Goal: Transaction & Acquisition: Obtain resource

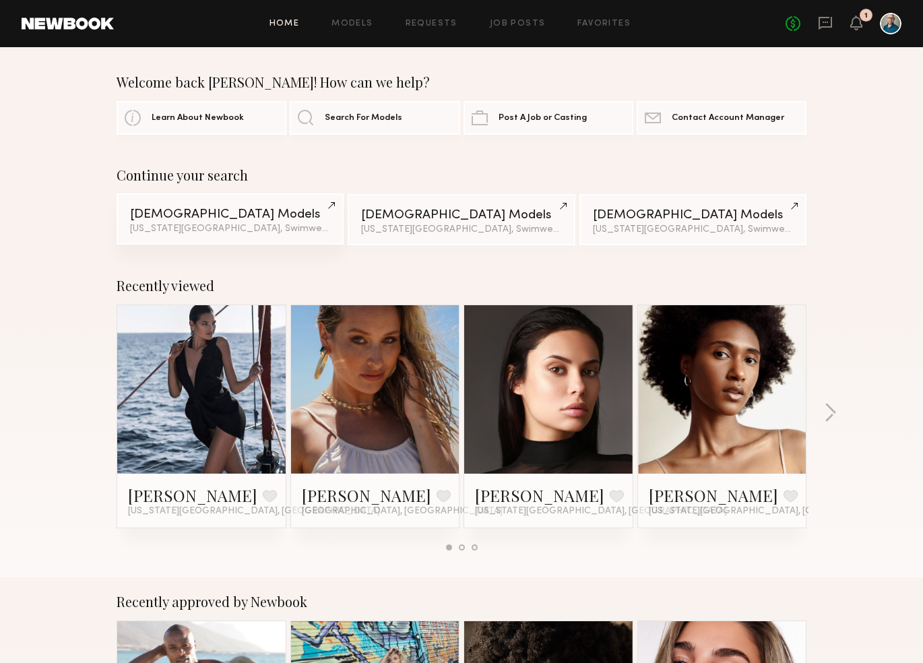
click at [218, 225] on div "New York City, Swimwear category & 1 other filter + 1" at bounding box center [230, 228] width 200 height 9
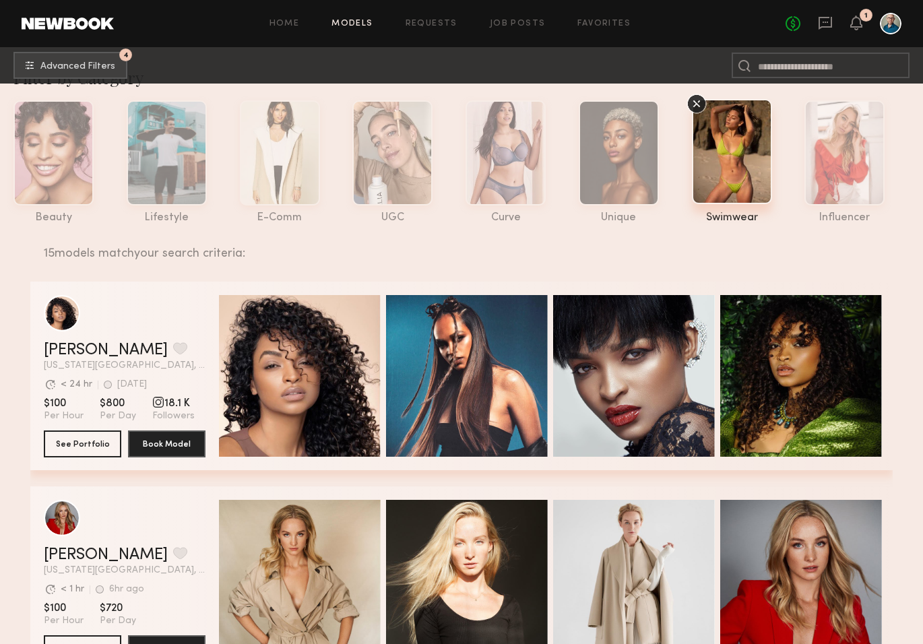
scroll to position [36, 0]
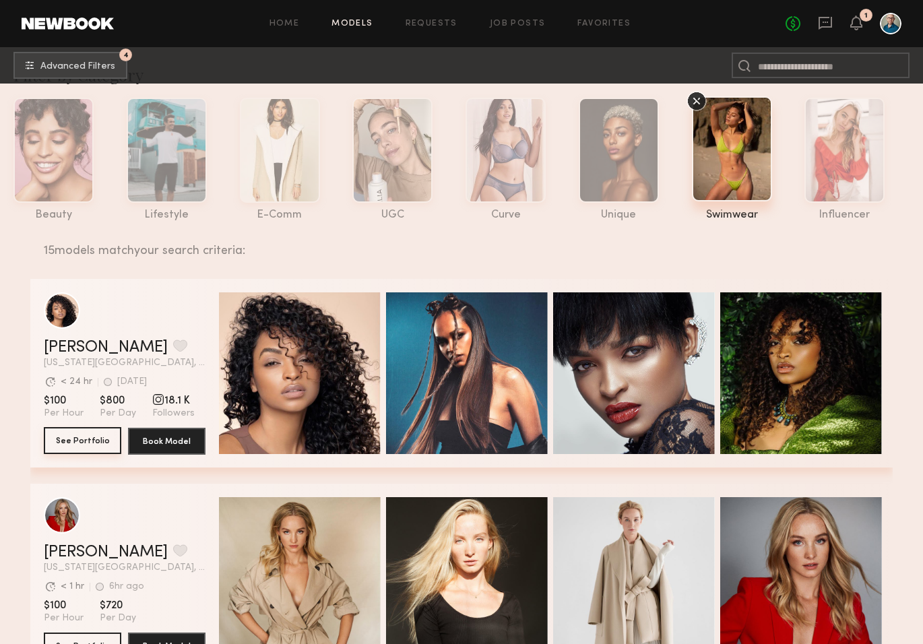
click at [77, 438] on button "See Portfolio" at bounding box center [82, 440] width 77 height 27
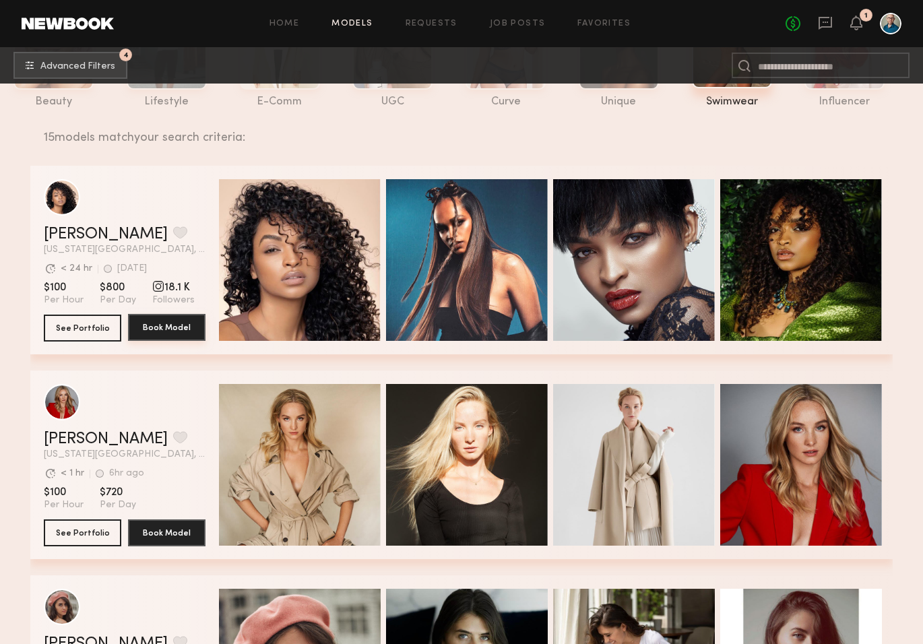
scroll to position [430, 0]
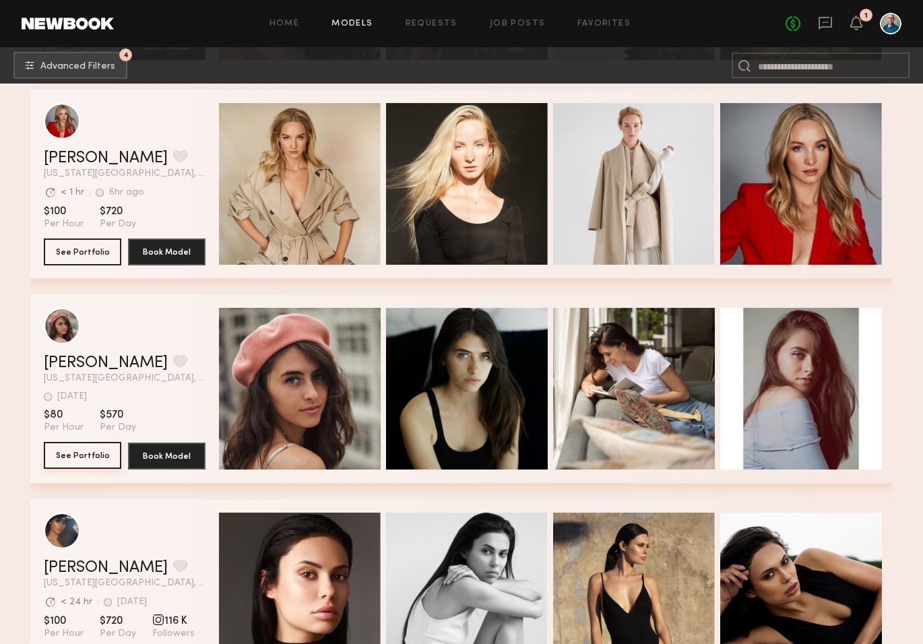
click at [88, 456] on button "See Portfolio" at bounding box center [82, 455] width 77 height 27
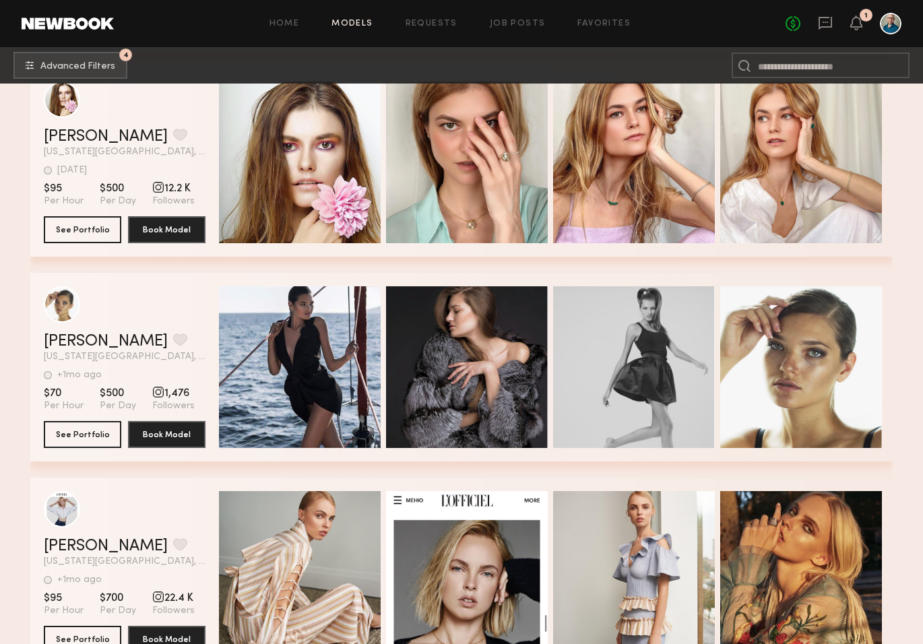
scroll to position [1280, 0]
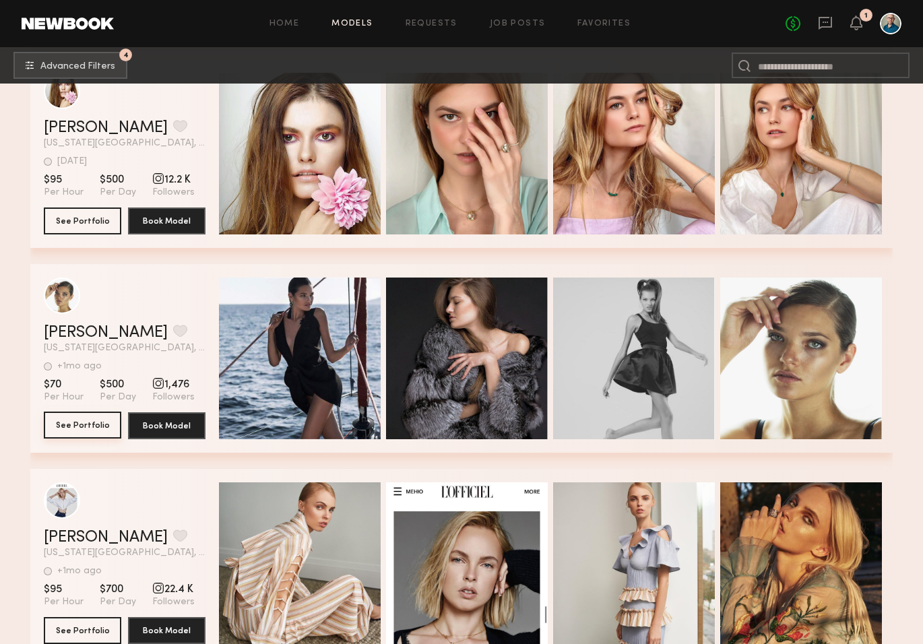
click at [80, 422] on button "See Portfolio" at bounding box center [82, 425] width 77 height 27
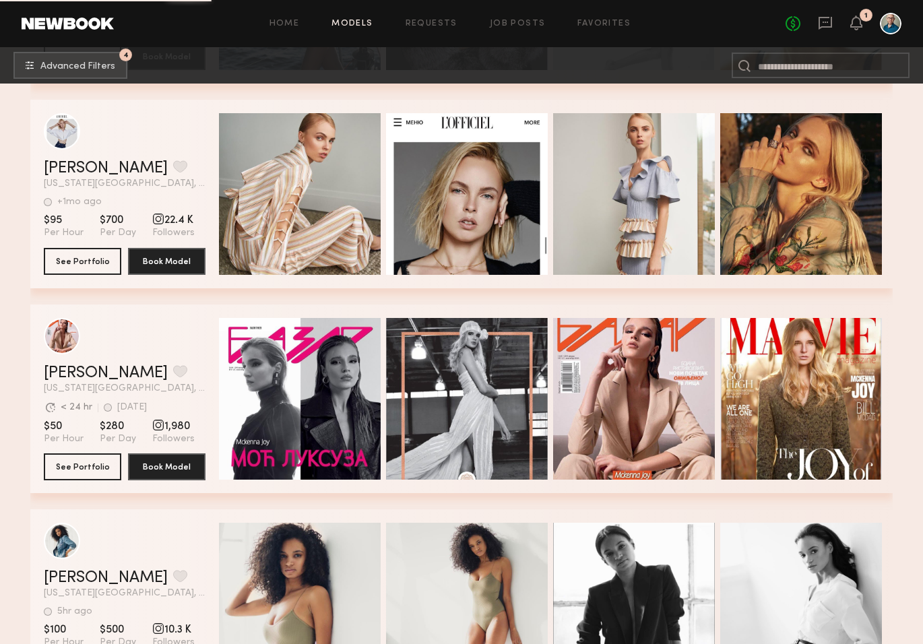
scroll to position [1691, 0]
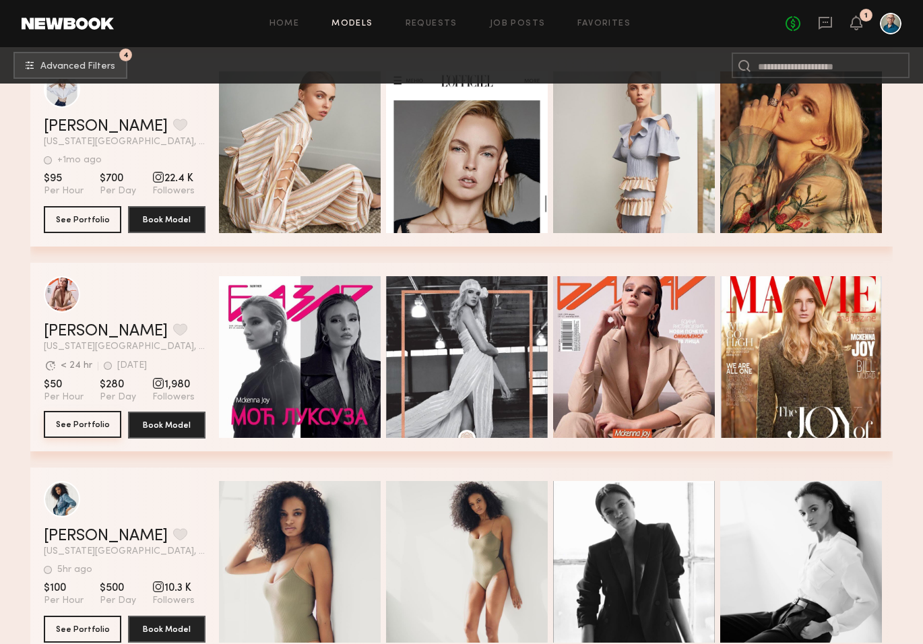
click at [101, 423] on button "See Portfolio" at bounding box center [82, 424] width 77 height 27
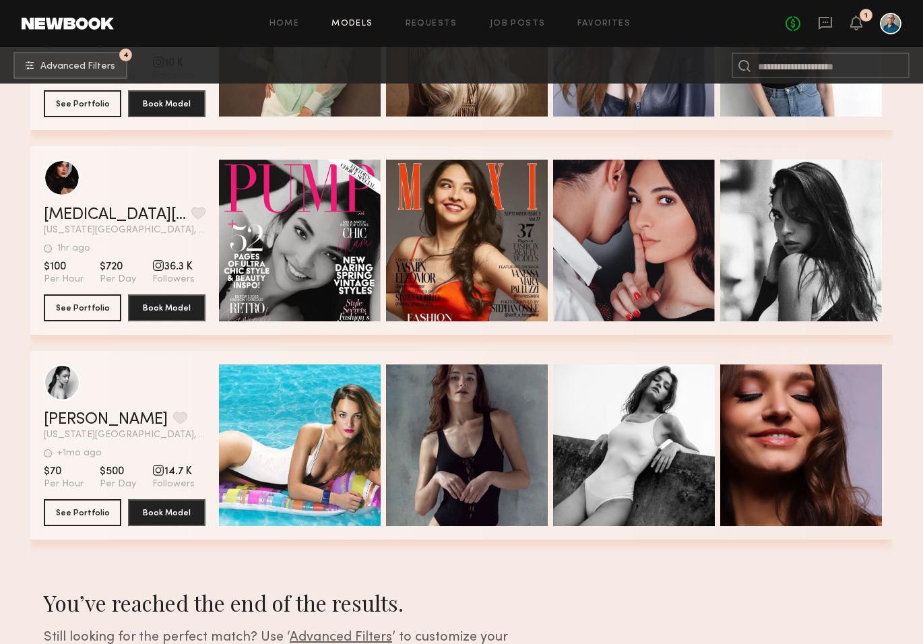
scroll to position [2889, 0]
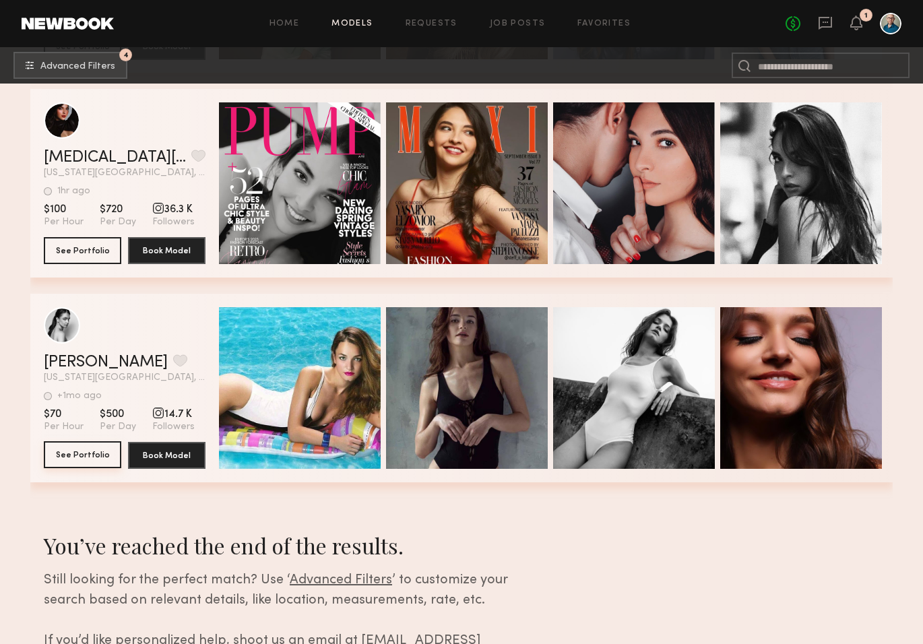
click at [91, 454] on button "See Portfolio" at bounding box center [82, 454] width 77 height 27
click at [75, 252] on button "See Portfolio" at bounding box center [82, 250] width 77 height 27
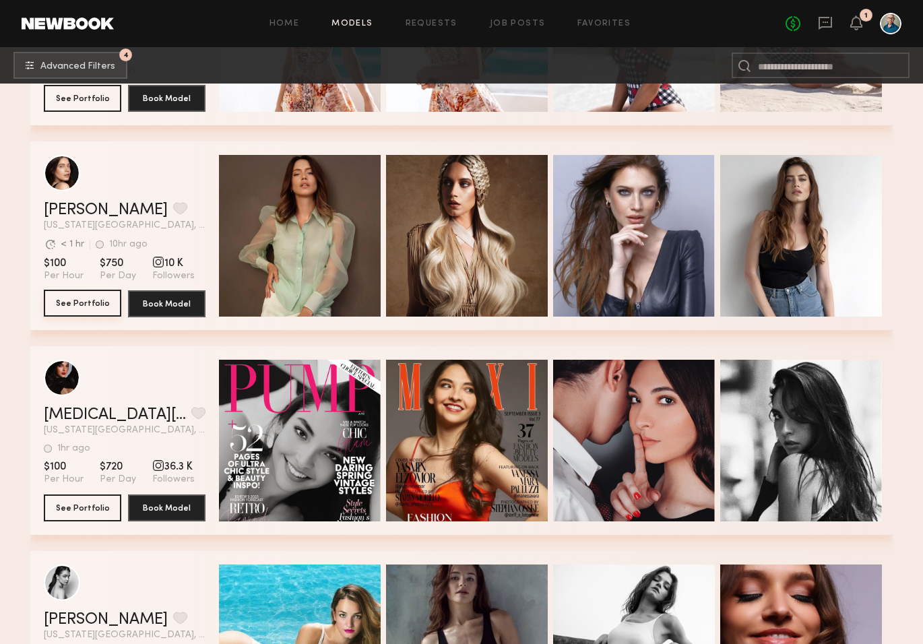
click at [90, 301] on button "See Portfolio" at bounding box center [82, 303] width 77 height 27
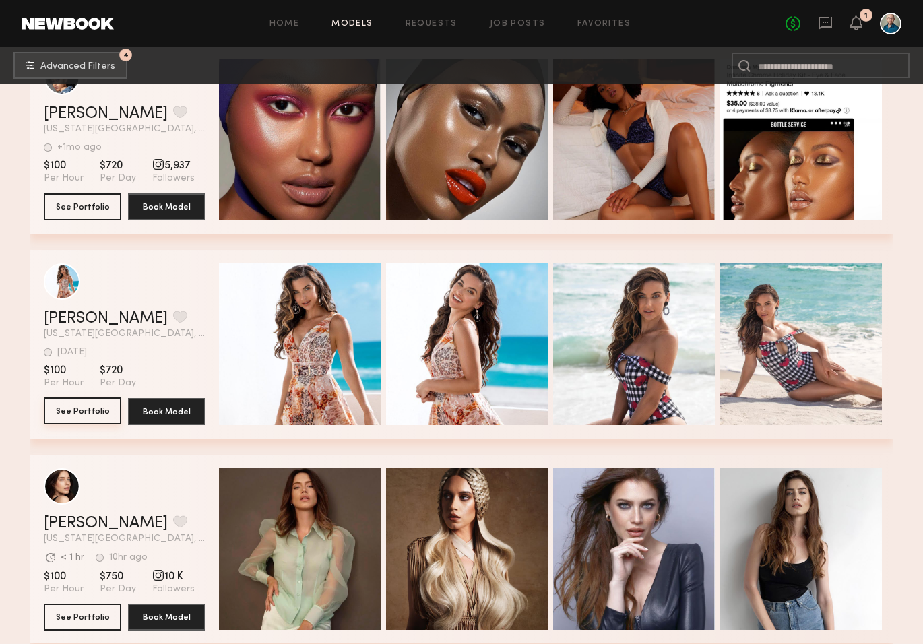
click at [74, 414] on button "See Portfolio" at bounding box center [82, 411] width 77 height 27
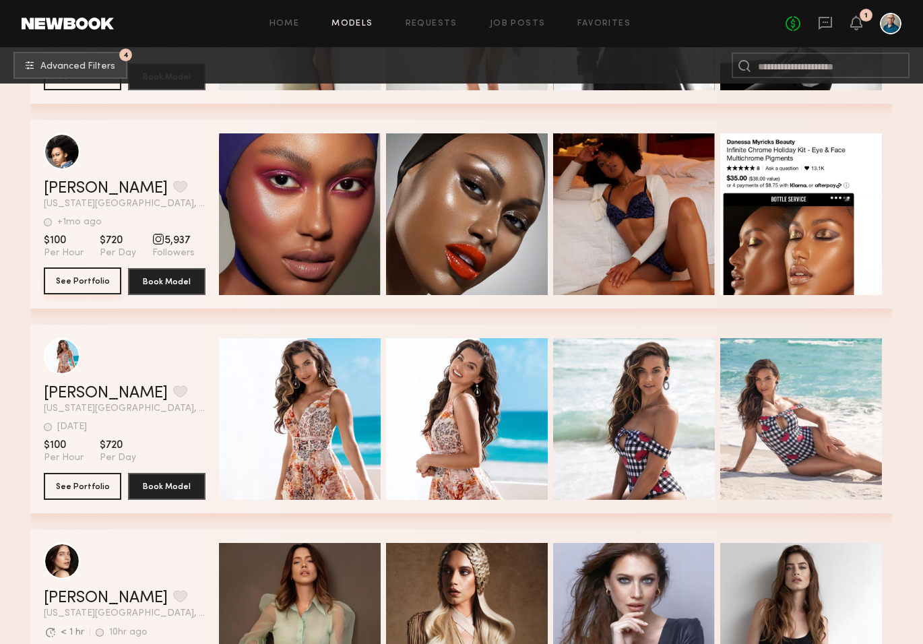
click at [97, 286] on button "See Portfolio" at bounding box center [82, 281] width 77 height 27
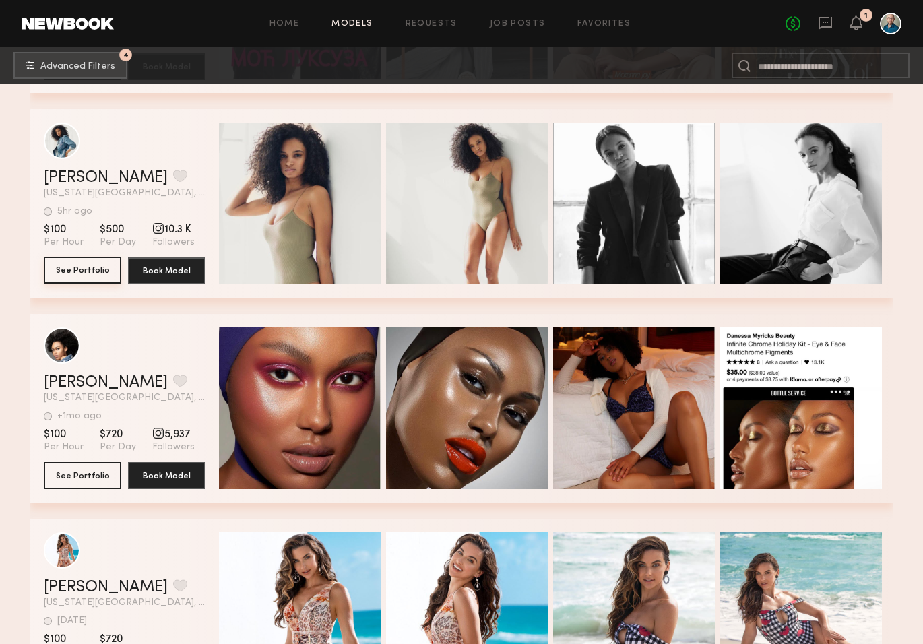
click at [82, 264] on button "See Portfolio" at bounding box center [82, 270] width 77 height 27
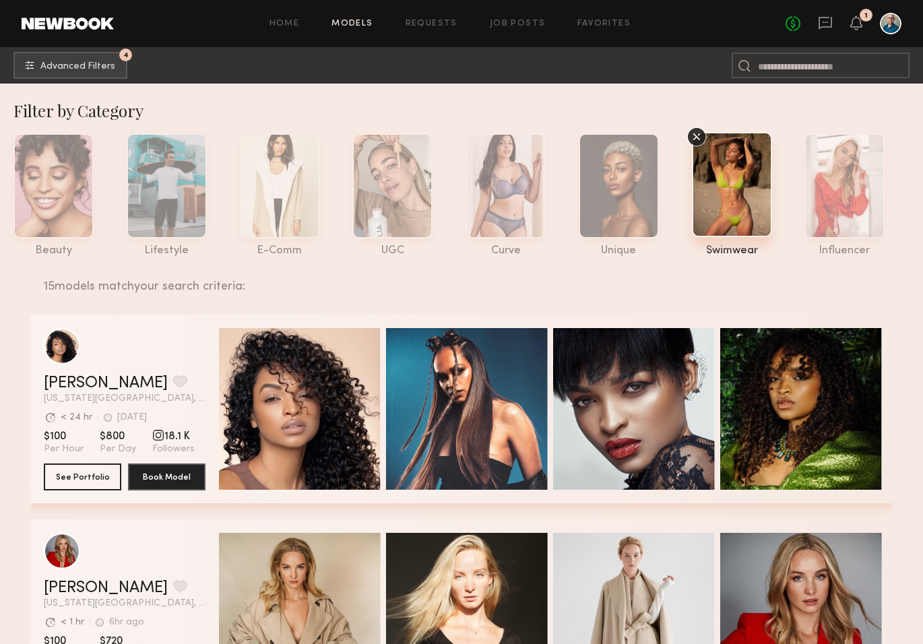
scroll to position [0, 0]
click at [106, 66] on span "Advanced Filters" at bounding box center [77, 65] width 75 height 9
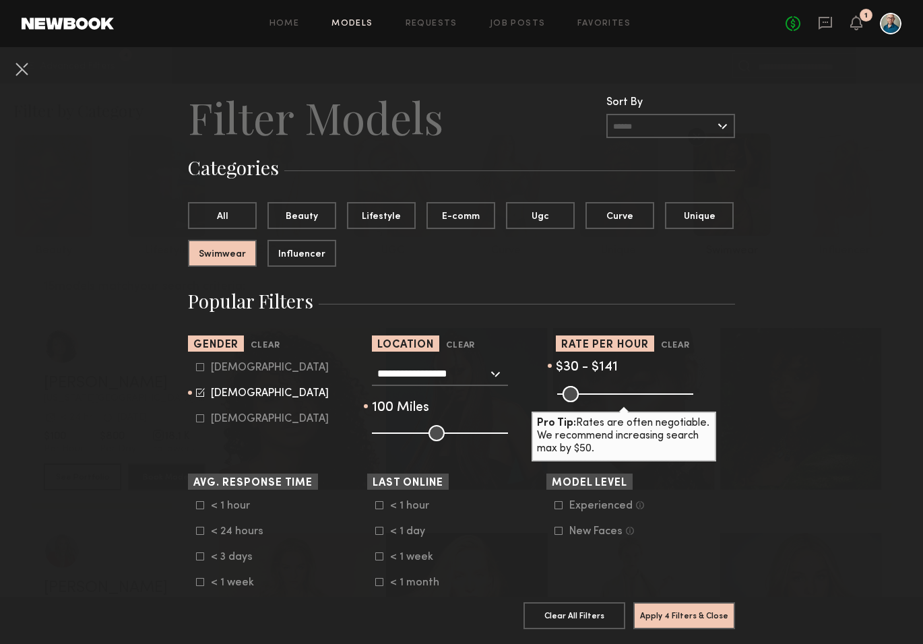
type input "***"
click at [594, 394] on input "range" at bounding box center [625, 394] width 136 height 16
click at [666, 611] on button "Apply 4 Filters & Close" at bounding box center [684, 615] width 102 height 27
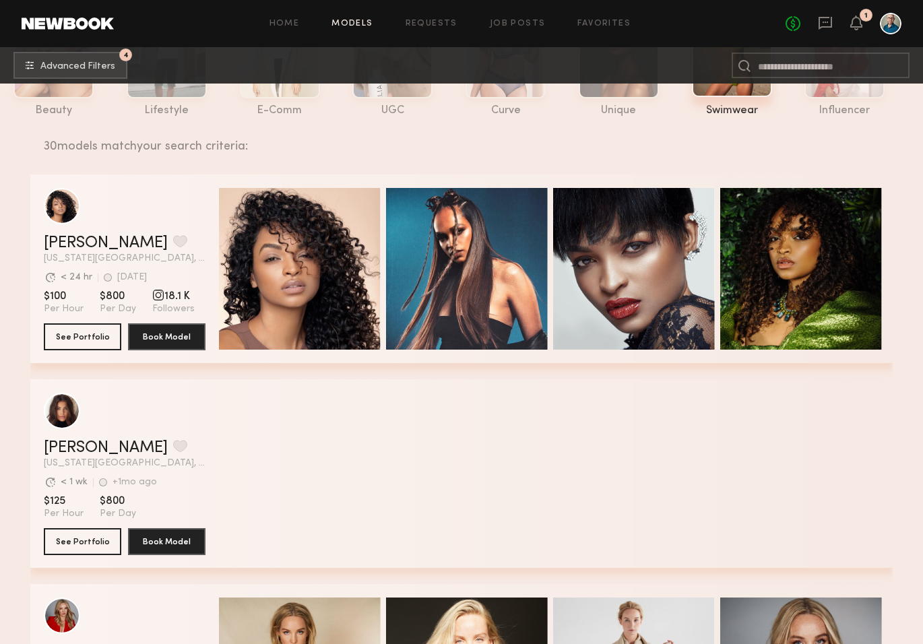
scroll to position [274, 0]
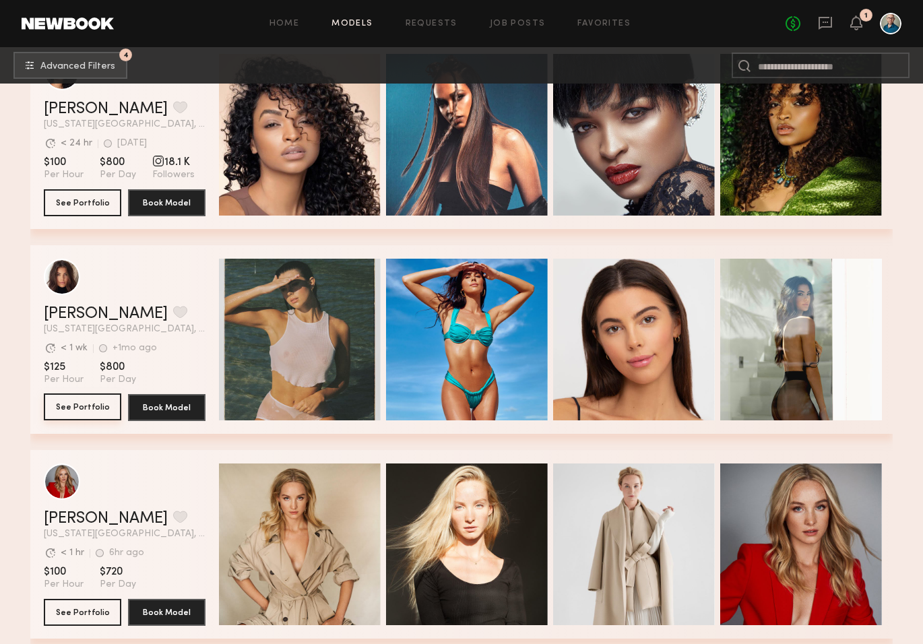
click at [84, 405] on button "See Portfolio" at bounding box center [82, 407] width 77 height 27
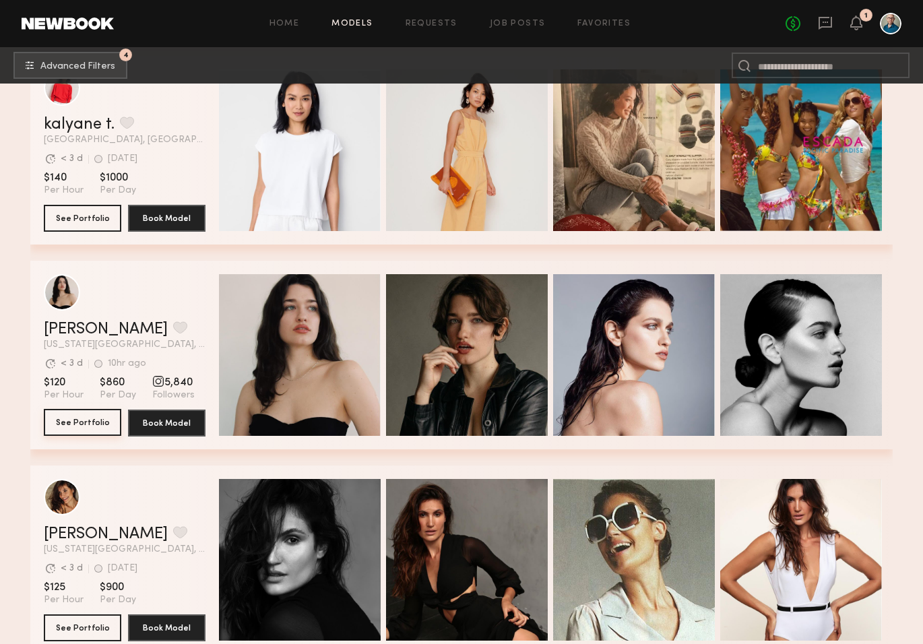
click at [100, 420] on button "See Portfolio" at bounding box center [82, 422] width 77 height 27
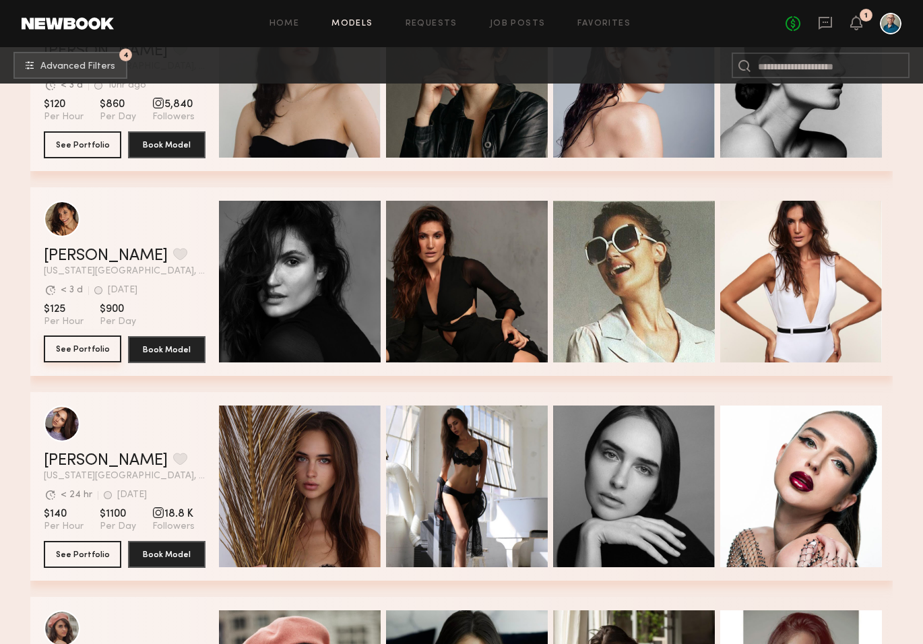
click at [92, 346] on button "See Portfolio" at bounding box center [82, 349] width 77 height 27
click at [98, 552] on button "See Portfolio" at bounding box center [82, 553] width 77 height 27
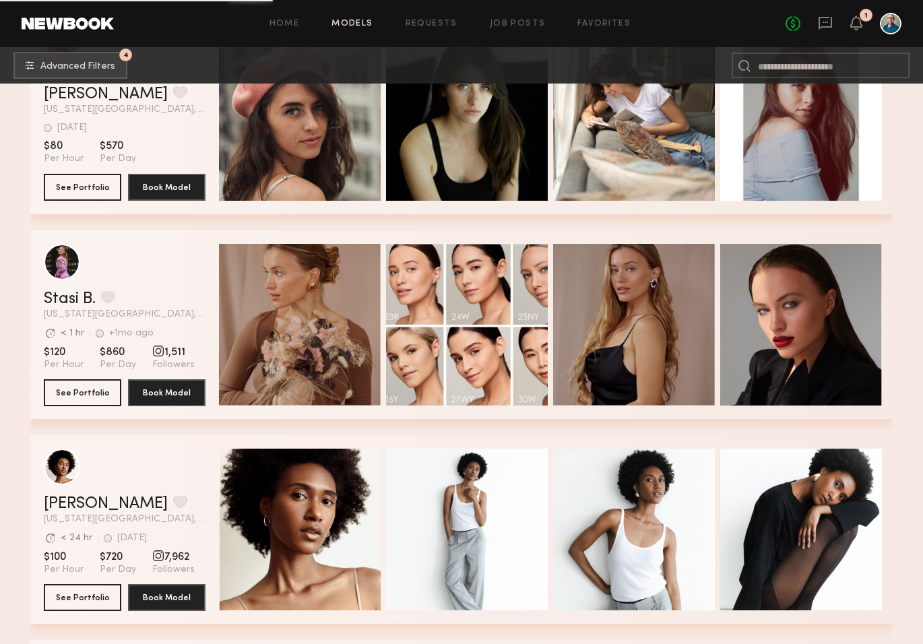
scroll to position [1728, 0]
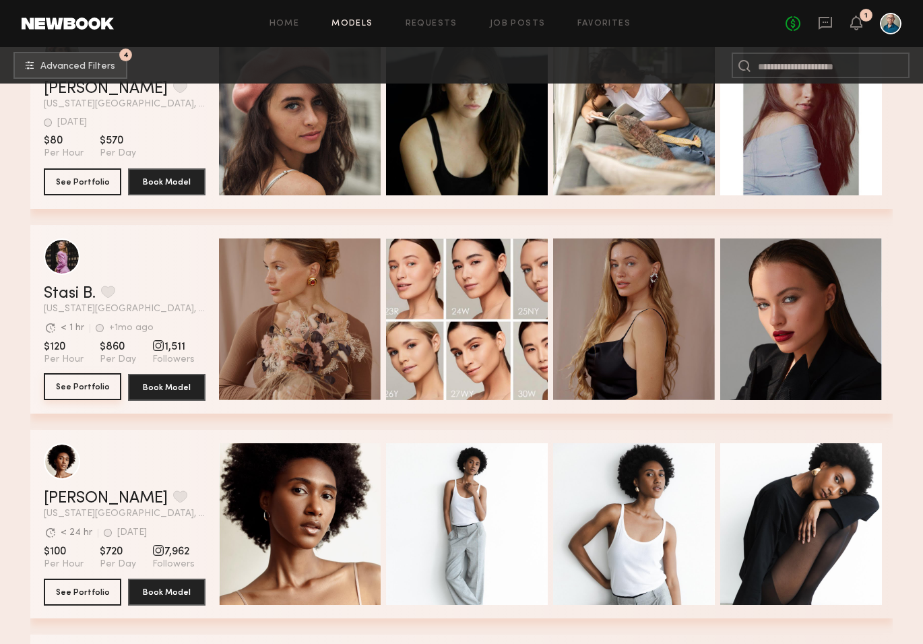
click at [92, 387] on button "See Portfolio" at bounding box center [82, 386] width 77 height 27
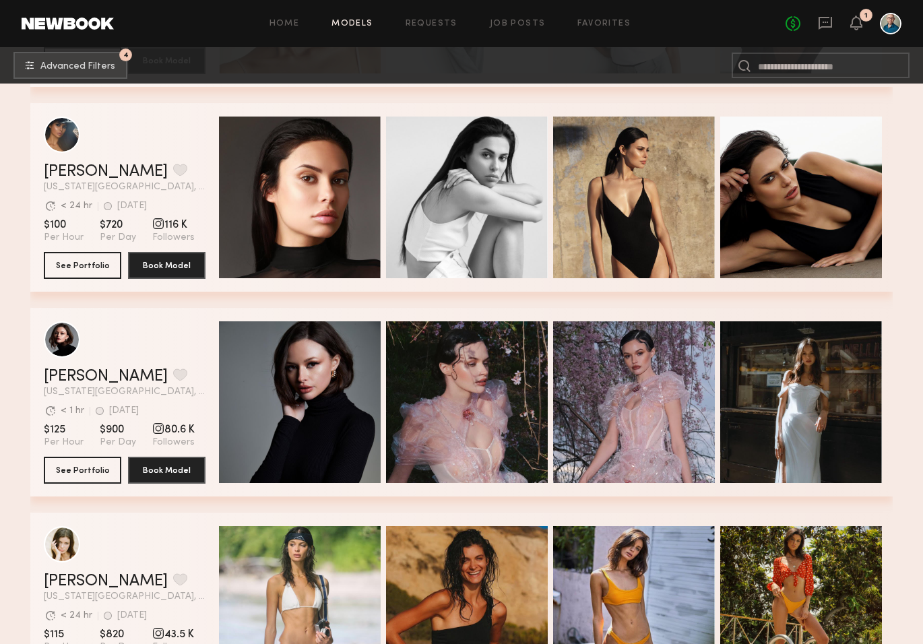
scroll to position [2296, 0]
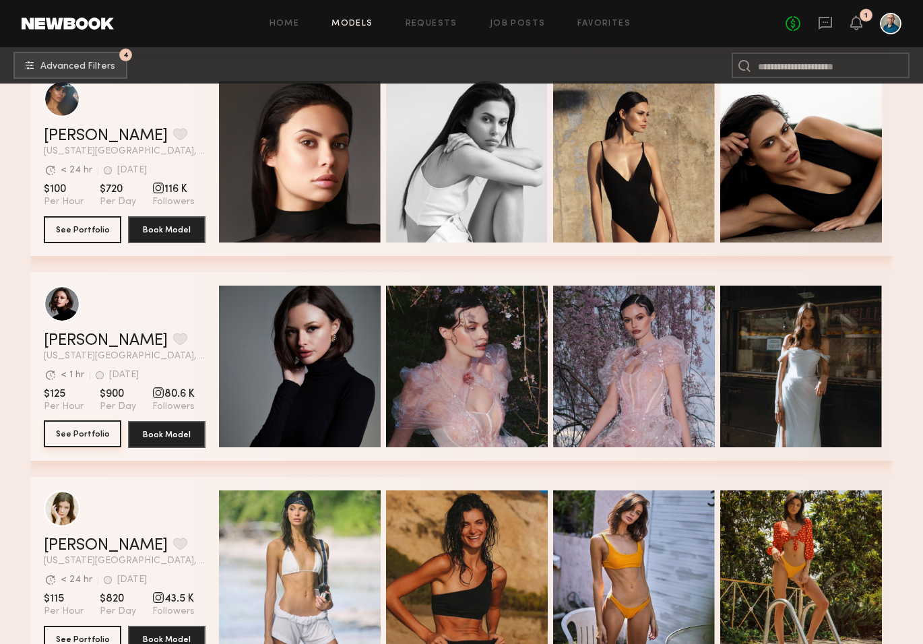
click at [92, 436] on button "See Portfolio" at bounding box center [82, 433] width 77 height 27
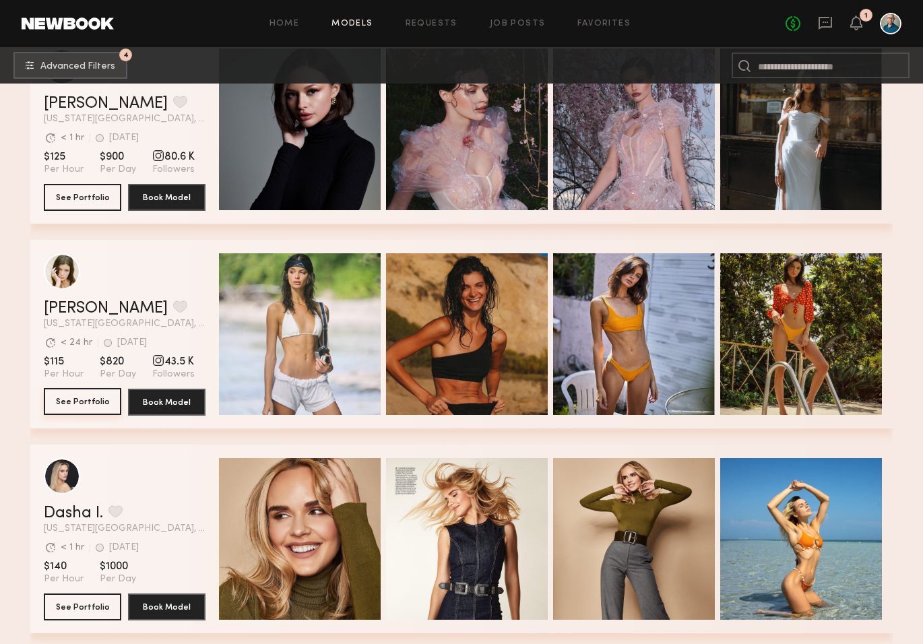
click at [100, 396] on button "See Portfolio" at bounding box center [82, 401] width 77 height 27
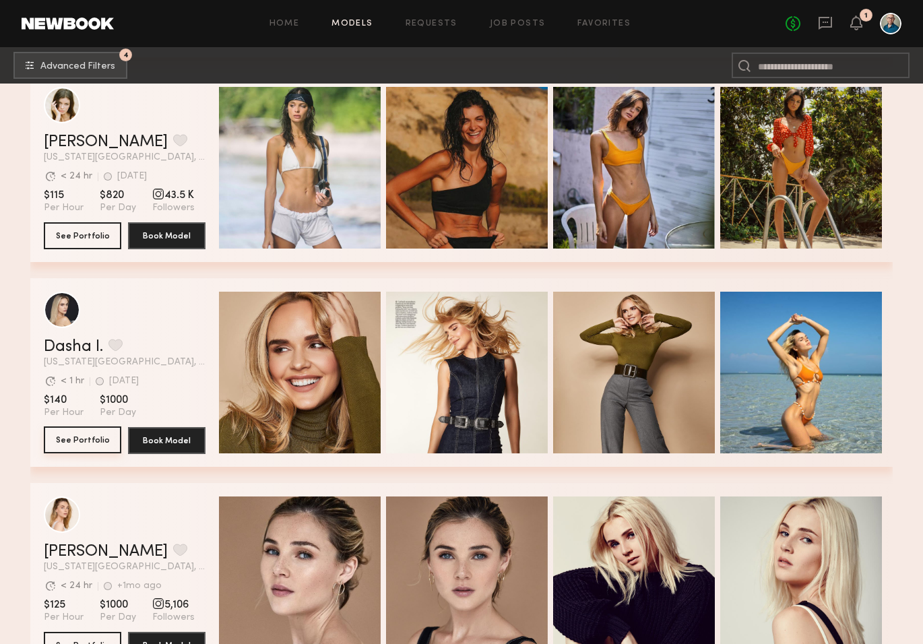
click at [96, 433] on button "See Portfolio" at bounding box center [82, 440] width 77 height 27
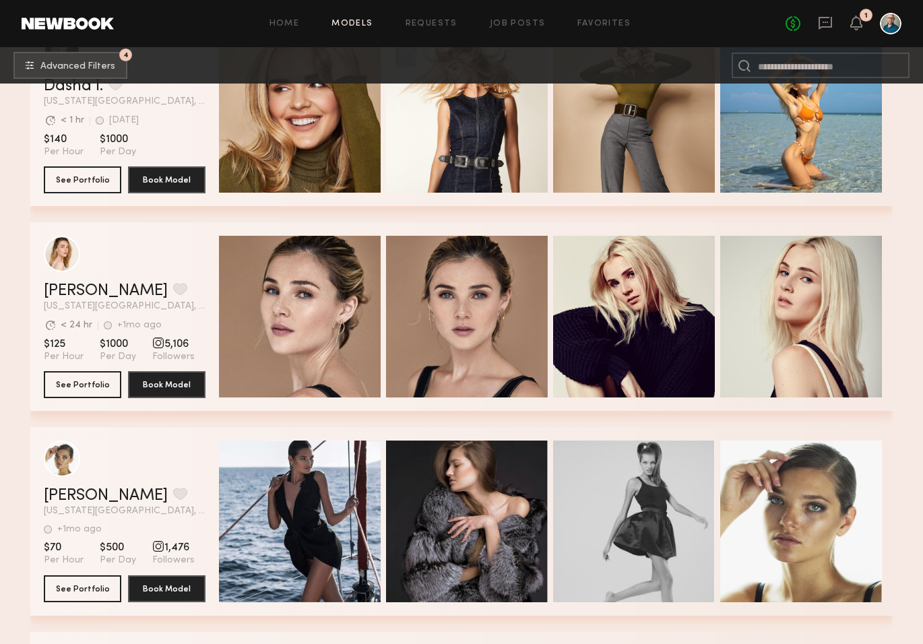
scroll to position [2974, 0]
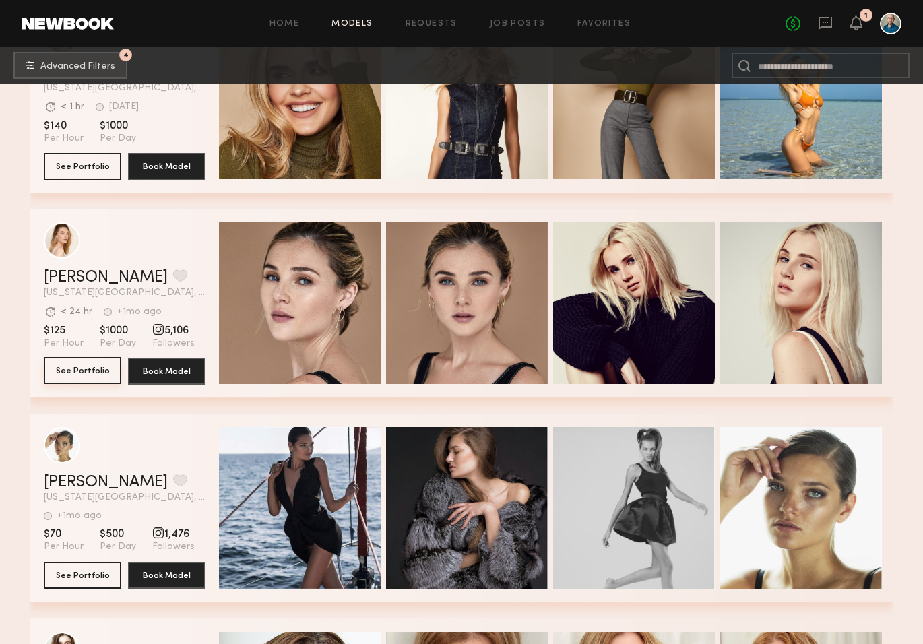
click at [71, 367] on button "See Portfolio" at bounding box center [82, 370] width 77 height 27
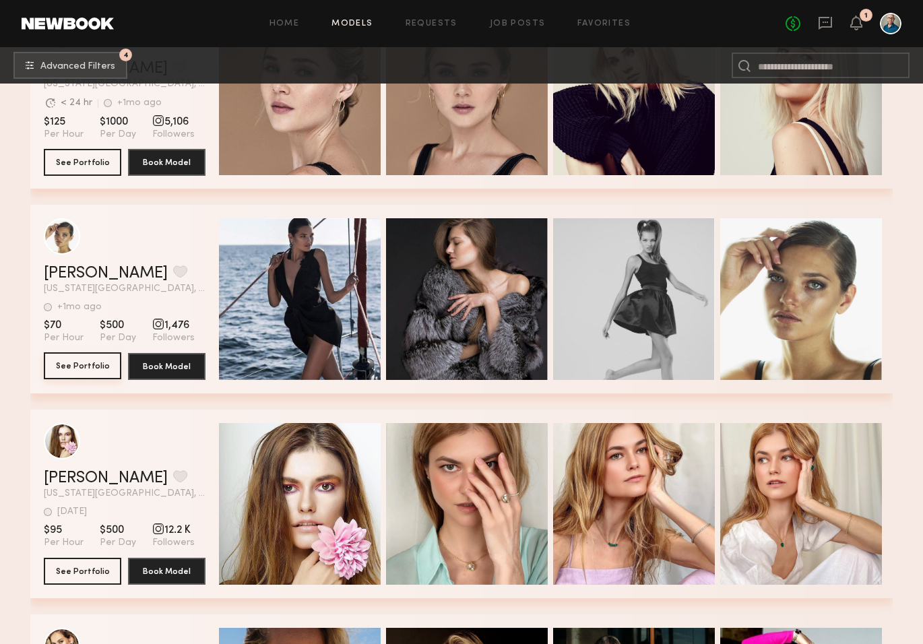
scroll to position [3561, 0]
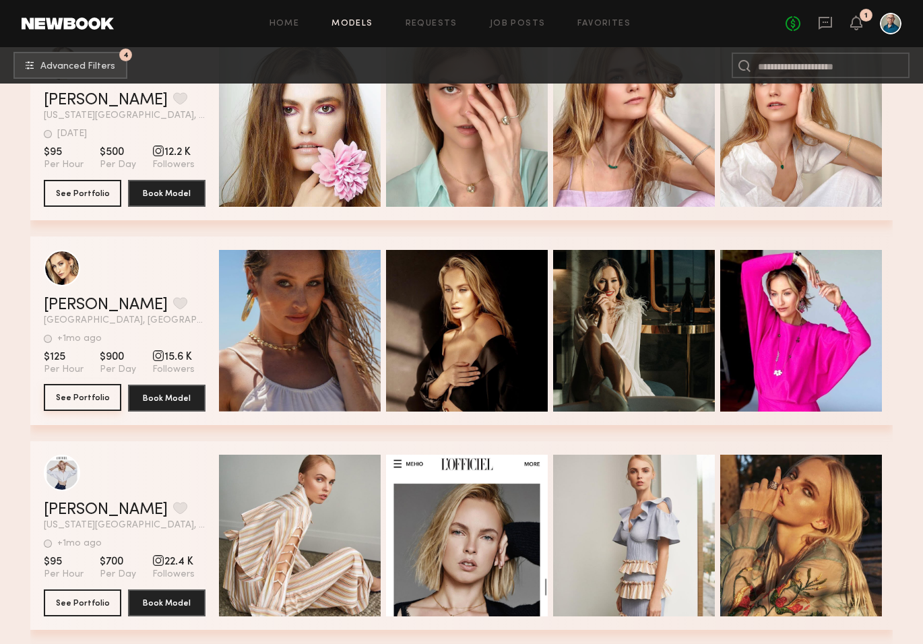
click at [92, 397] on button "See Portfolio" at bounding box center [82, 397] width 77 height 27
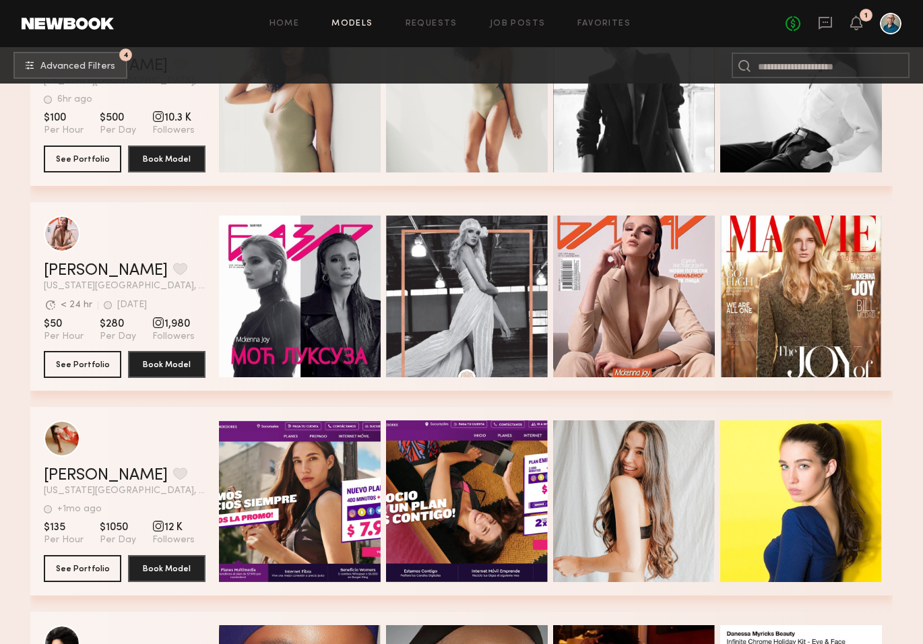
scroll to position [4279, 0]
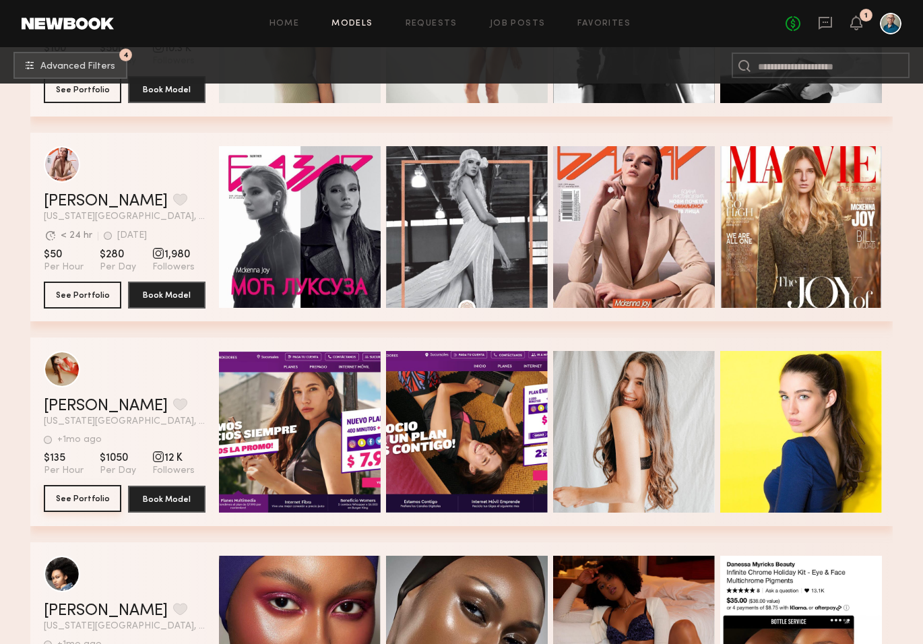
click at [97, 496] on button "See Portfolio" at bounding box center [82, 498] width 77 height 27
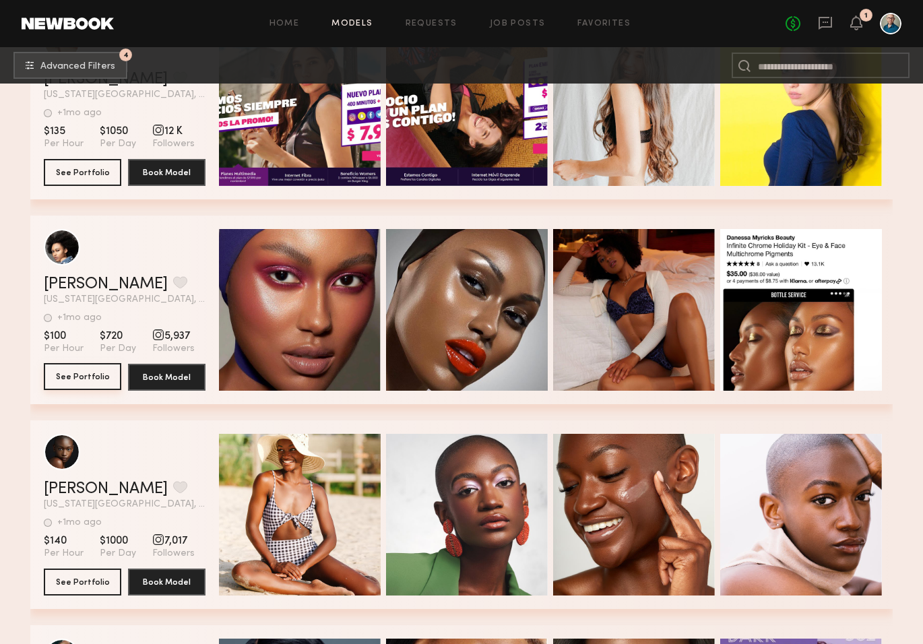
click at [92, 369] on button "See Portfolio" at bounding box center [82, 376] width 77 height 27
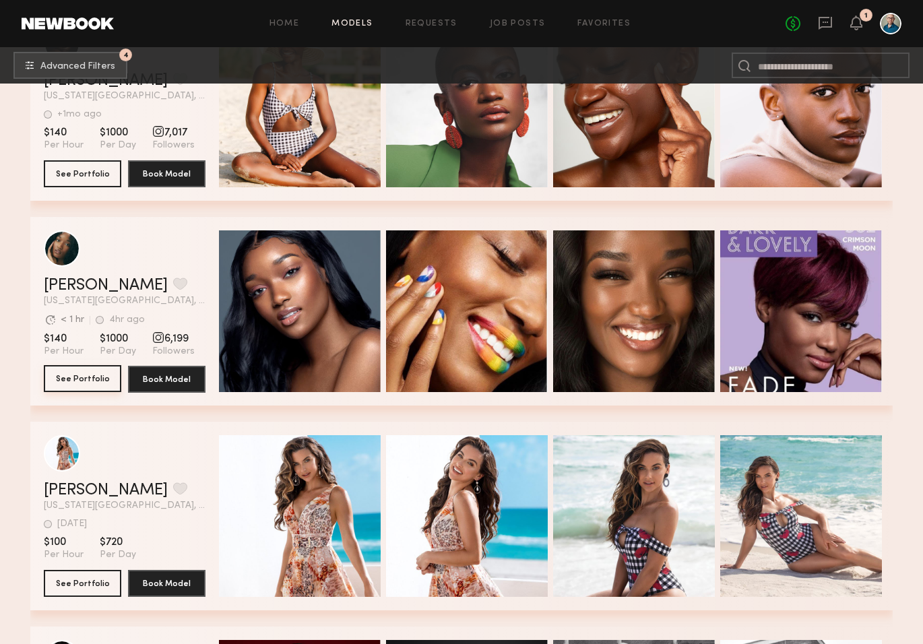
click at [96, 380] on button "See Portfolio" at bounding box center [82, 378] width 77 height 27
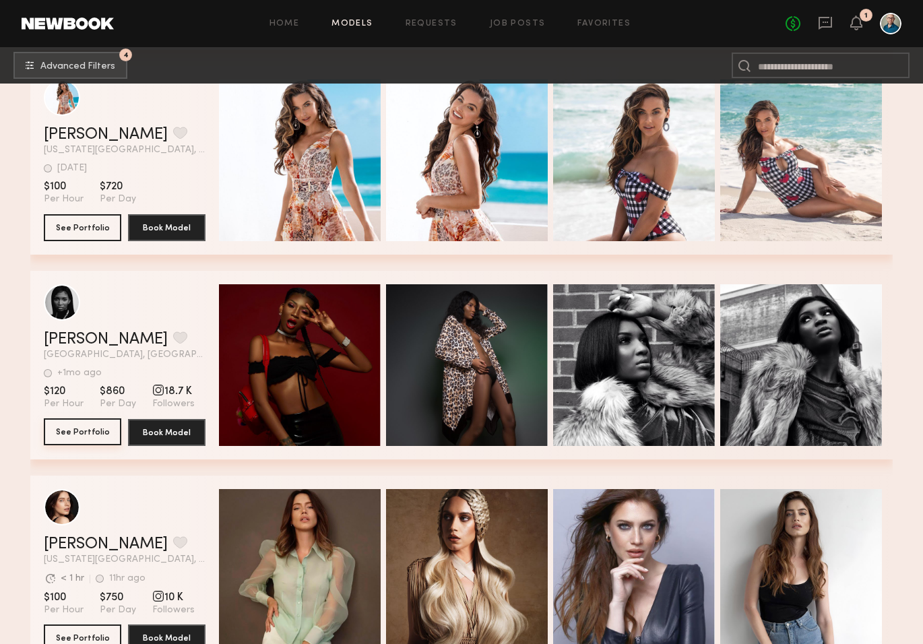
click at [90, 435] on button "See Portfolio" at bounding box center [82, 431] width 77 height 27
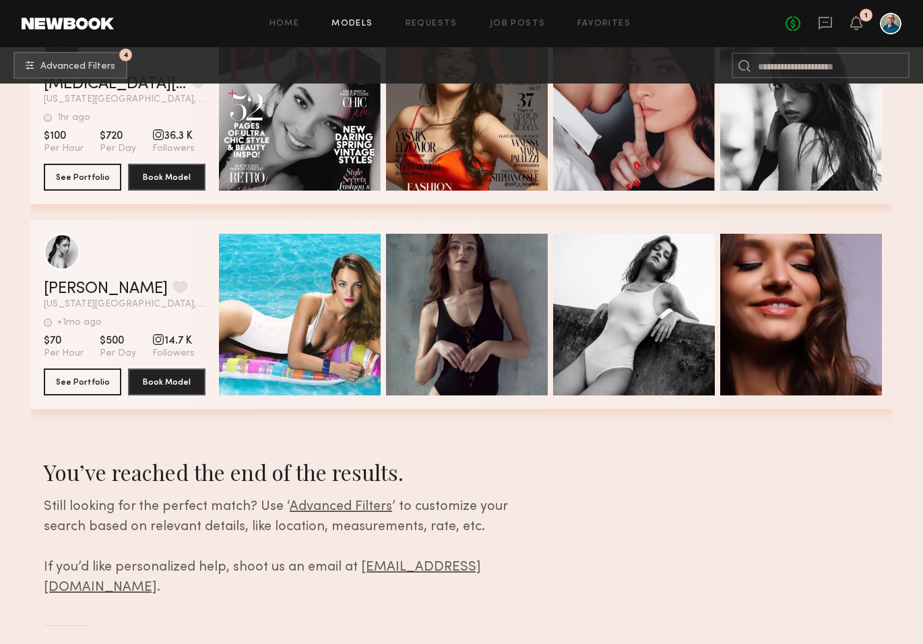
scroll to position [6029, 0]
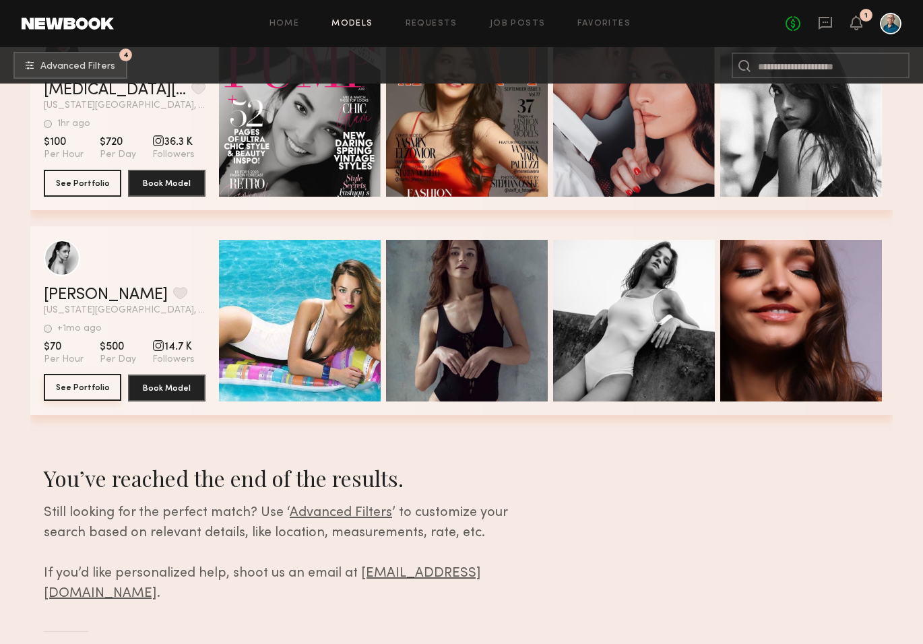
click at [74, 388] on button "See Portfolio" at bounding box center [82, 387] width 77 height 27
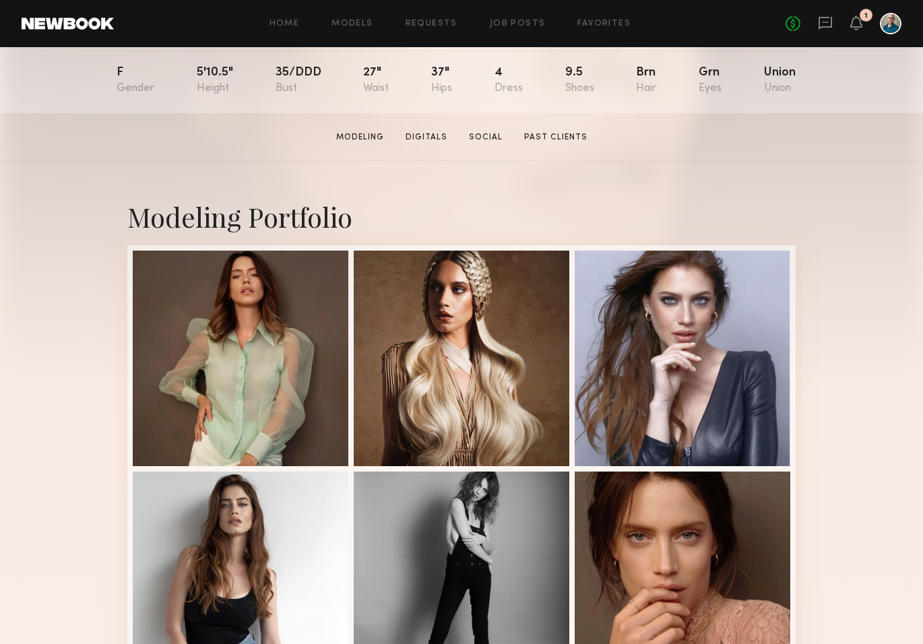
scroll to position [639, 0]
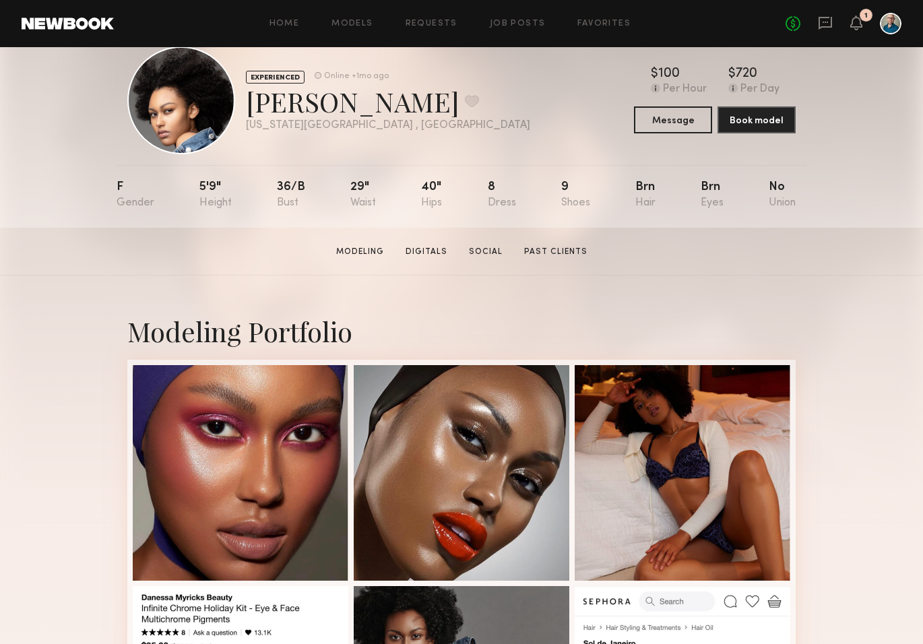
scroll to position [30, 0]
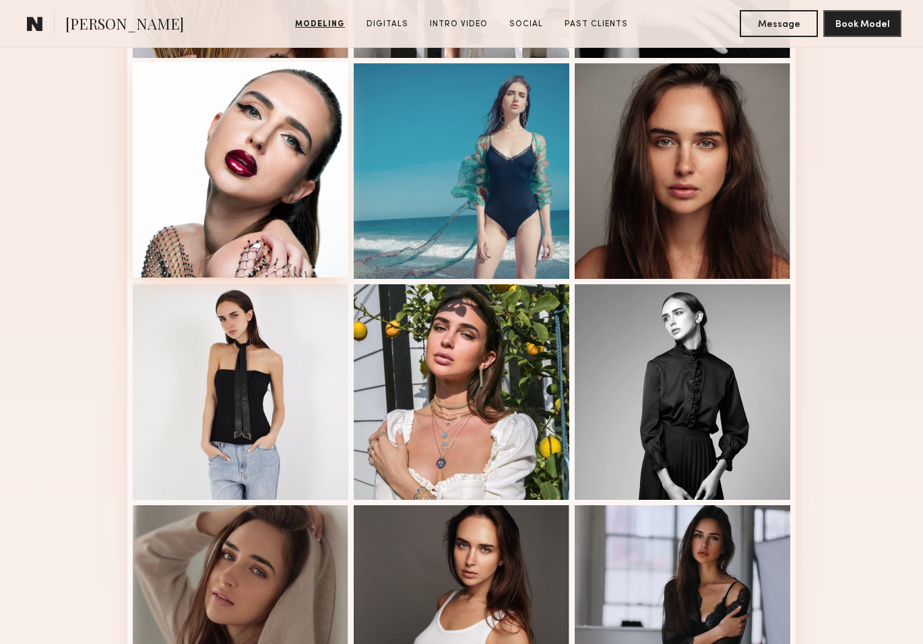
scroll to position [744, 0]
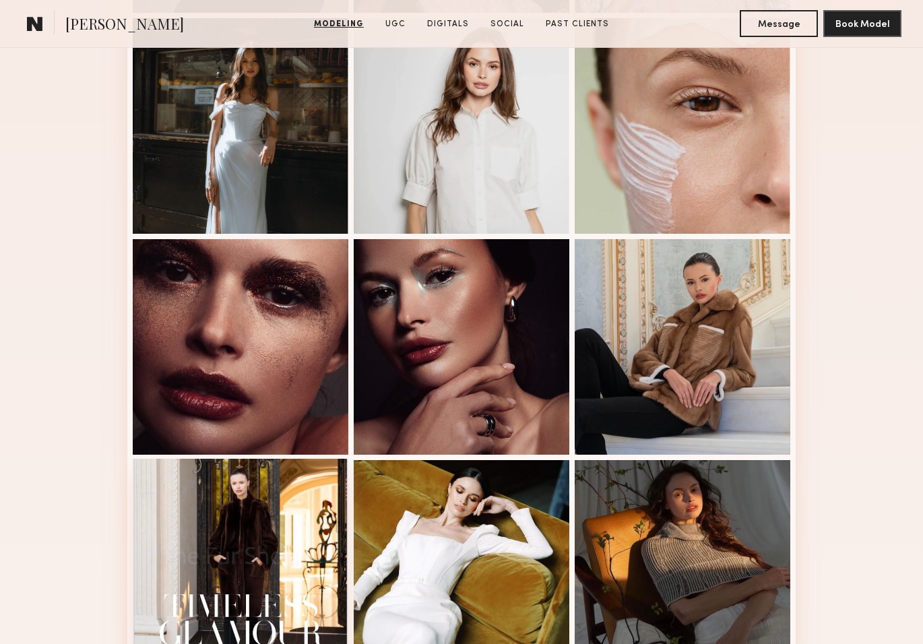
scroll to position [582, 0]
